Goal: Task Accomplishment & Management: Complete application form

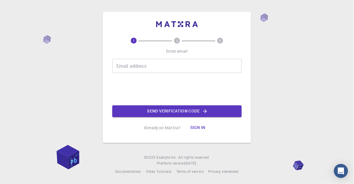
click at [124, 73] on input "Email address" at bounding box center [177, 66] width 130 height 14
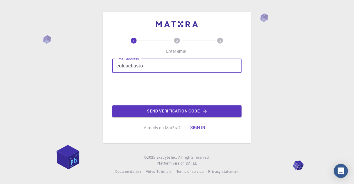
type input "colquebustos"
type input "Colquebustos"
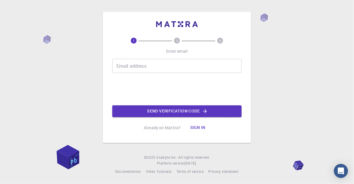
click at [144, 73] on div "Email address Email address" at bounding box center [177, 66] width 130 height 14
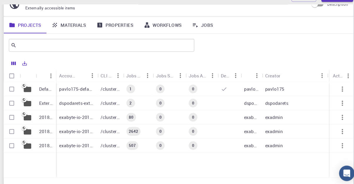
scroll to position [28, 0]
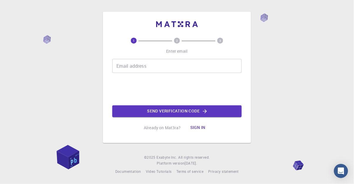
click at [172, 73] on input "Email address" at bounding box center [177, 66] width 130 height 14
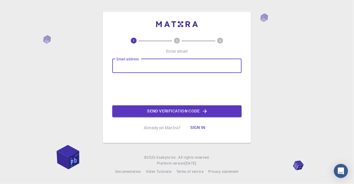
click at [57, 178] on div "1 2 3 Enter email Email address Email address 0cAFcWeA4xe9GBPMcLVQs8-ycDaB3NXxG…" at bounding box center [177, 92] width 354 height 184
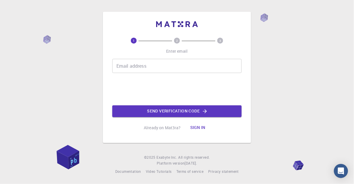
click at [166, 73] on input "Email address" at bounding box center [177, 66] width 130 height 14
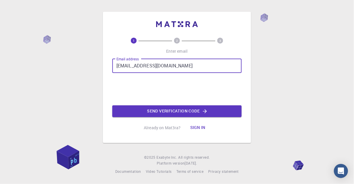
click at [150, 73] on input "[EMAIL_ADDRESS][DOMAIN_NAME]" at bounding box center [177, 66] width 130 height 14
click at [155, 73] on input "[EMAIL_ADDRESS][DOMAIN_NAME]" at bounding box center [177, 66] width 130 height 14
type input "[EMAIL_ADDRESS][DOMAIN_NAME]"
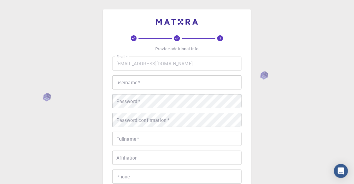
click at [200, 85] on input "username   *" at bounding box center [177, 82] width 130 height 14
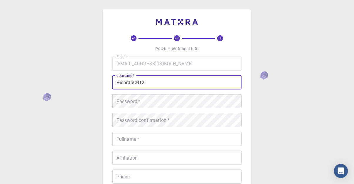
click at [130, 104] on div "Password   * Password   *" at bounding box center [177, 101] width 130 height 14
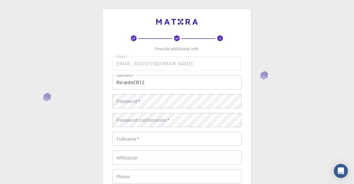
click at [155, 81] on input "RicardoCB12" at bounding box center [177, 82] width 130 height 14
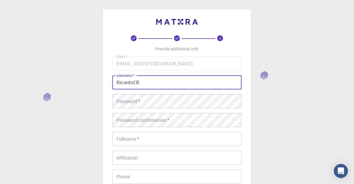
type input "RicardoCB"
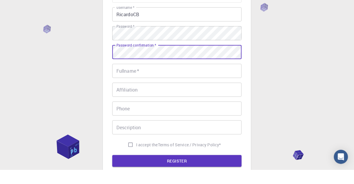
scroll to position [54, 0]
click at [204, 97] on input "Affiliation" at bounding box center [177, 104] width 130 height 14
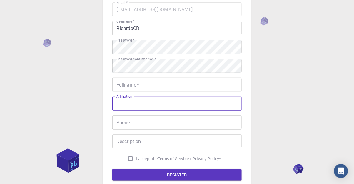
click at [281, 81] on div "3 Provide additional info Email   * [EMAIL_ADDRESS][DOMAIN_NAME] Email   * user…" at bounding box center [177, 96] width 354 height 300
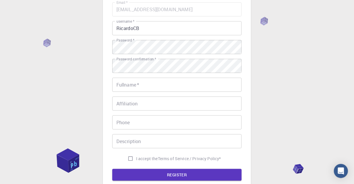
click at [186, 92] on input "Fullname   *" at bounding box center [177, 85] width 130 height 14
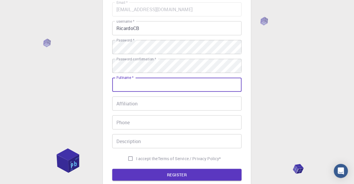
click at [306, 107] on div "3 Provide additional info Email   * [EMAIL_ADDRESS][DOMAIN_NAME] Email   * user…" at bounding box center [177, 96] width 354 height 300
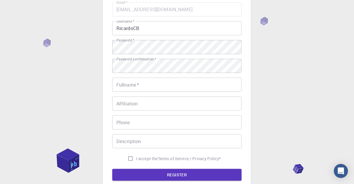
click at [138, 87] on div "Fullname   * Fullname   *" at bounding box center [177, 85] width 130 height 14
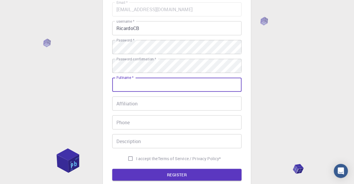
type input "[PERSON_NAME]"
type input "63074604"
click at [184, 110] on input "Affiliation" at bounding box center [177, 104] width 130 height 14
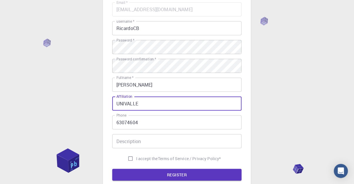
type input "UNIVALLE"
click at [200, 147] on input "Description" at bounding box center [177, 141] width 130 height 14
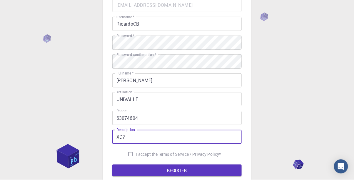
type input "XD?"
click at [206, 102] on input "UNIVALLE" at bounding box center [177, 104] width 130 height 14
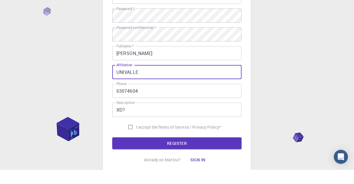
scroll to position [74, 0]
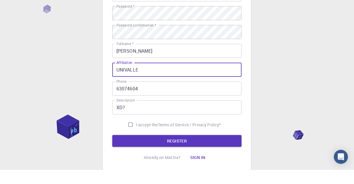
click at [129, 138] on input "I accept the Terms of Service / Privacy Policy *" at bounding box center [130, 138] width 11 height 11
checkbox input "true"
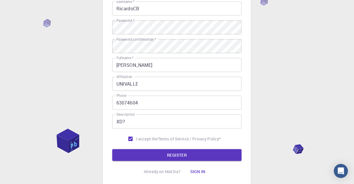
click at [158, 156] on button "REGISTER" at bounding box center [177, 155] width 130 height 12
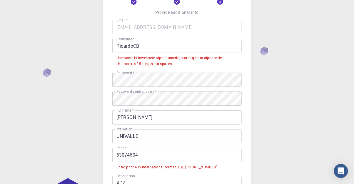
scroll to position [25, 0]
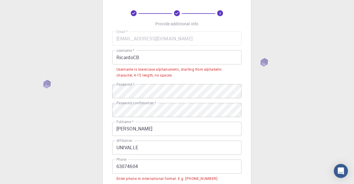
click at [118, 167] on input "63074604" at bounding box center [177, 167] width 130 height 14
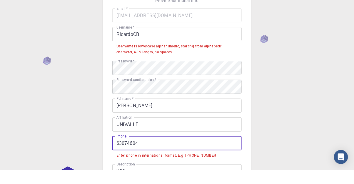
scroll to position [39, 0]
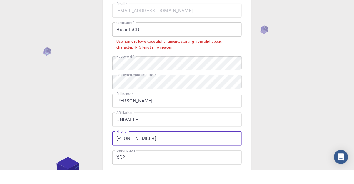
type input "[PHONE_NUMBER]"
click at [175, 45] on input "RicardoCB" at bounding box center [177, 43] width 130 height 14
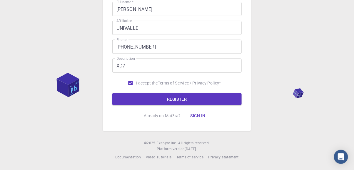
click at [208, 109] on button "REGISTER" at bounding box center [177, 113] width 130 height 12
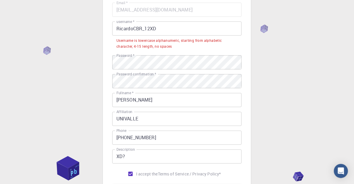
scroll to position [57, 0]
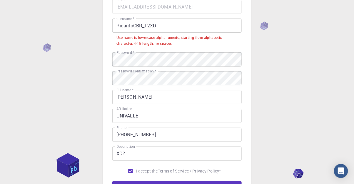
click at [148, 24] on input "RicardoCBR_12XD" at bounding box center [177, 26] width 130 height 14
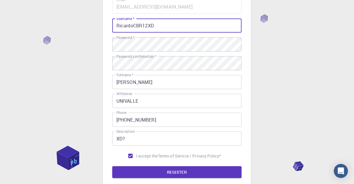
click at [112, 166] on button "REGISTER" at bounding box center [177, 172] width 130 height 12
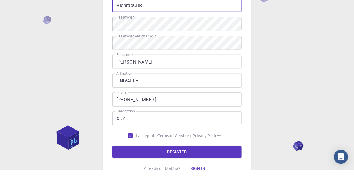
scroll to position [73, 0]
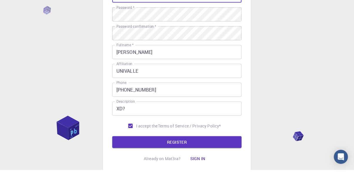
type input "RicardoCBR"
click at [208, 155] on button "REGISTER" at bounding box center [177, 156] width 130 height 12
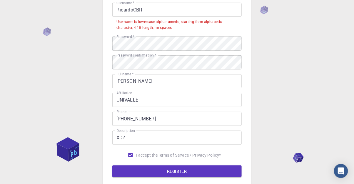
click at [212, 7] on input "RicardoCBR" at bounding box center [177, 10] width 130 height 14
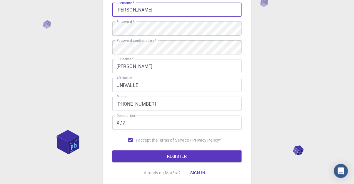
click at [112, 150] on button "REGISTER" at bounding box center [177, 156] width 130 height 12
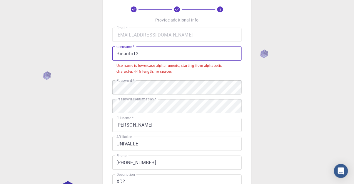
scroll to position [28, 0]
click at [172, 52] on input "Ricardo12" at bounding box center [177, 54] width 130 height 14
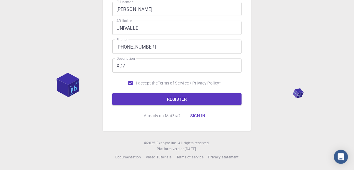
click at [228, 110] on button "REGISTER" at bounding box center [177, 113] width 130 height 12
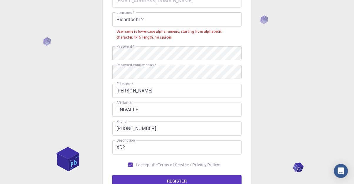
scroll to position [61, 0]
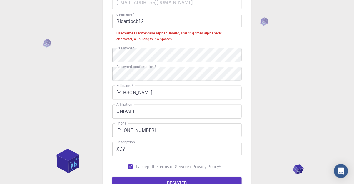
click at [164, 19] on input "Ricardocb12" at bounding box center [177, 21] width 130 height 14
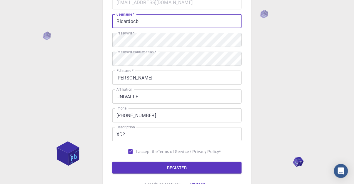
click at [209, 162] on button "REGISTER" at bounding box center [177, 168] width 130 height 12
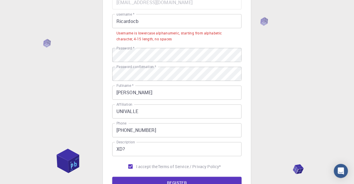
click at [119, 23] on input "Ricardocb" at bounding box center [177, 21] width 130 height 14
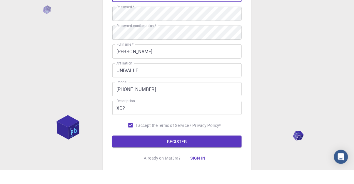
scroll to position [85, 0]
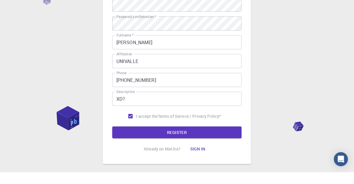
type input "ricardocb"
click at [207, 146] on button "REGISTER" at bounding box center [177, 144] width 130 height 12
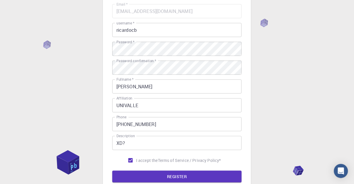
scroll to position [74, 0]
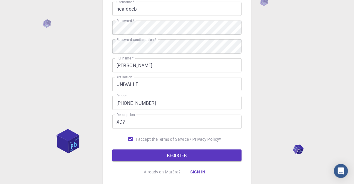
click at [233, 152] on button "REGISTER" at bounding box center [177, 156] width 130 height 12
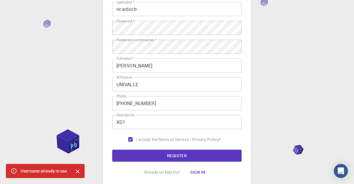
scroll to position [75, 0]
